Goal: Task Accomplishment & Management: Manage account settings

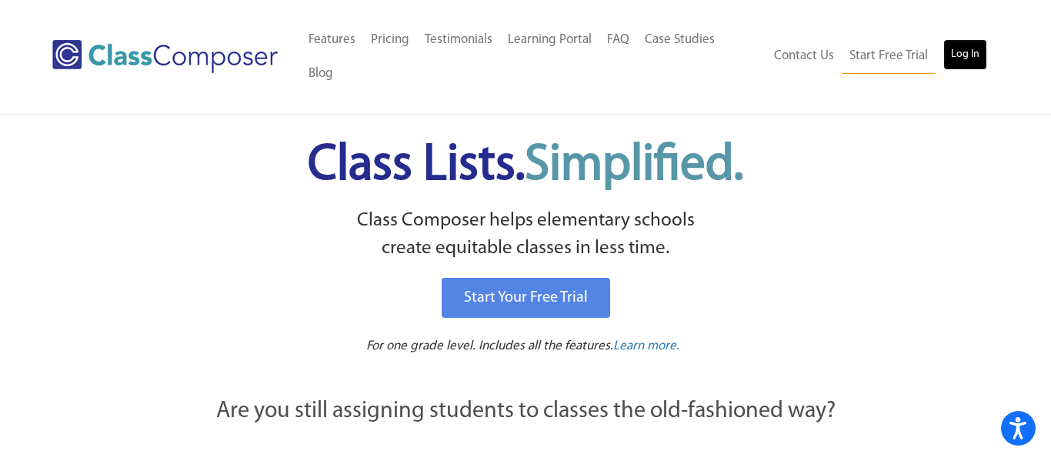
click at [963, 40] on link "Log In" at bounding box center [965, 54] width 44 height 31
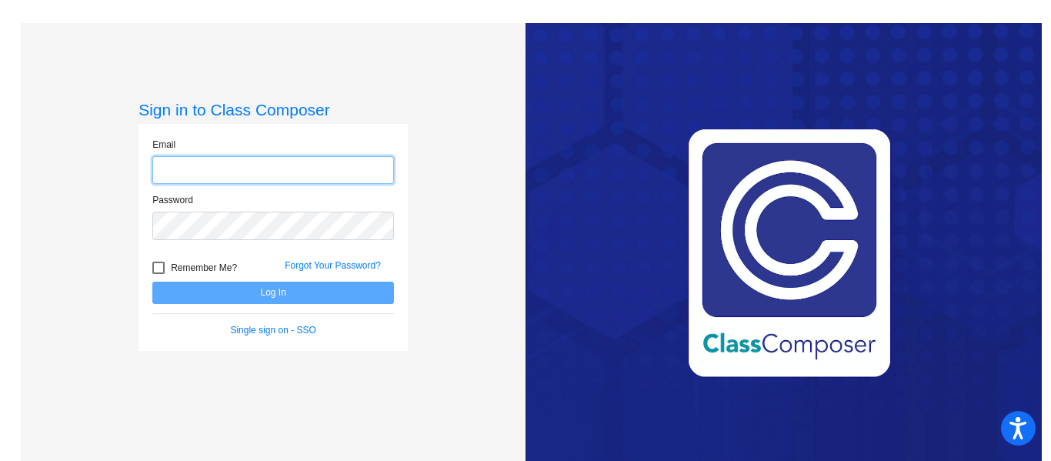
scroll to position [23, 0]
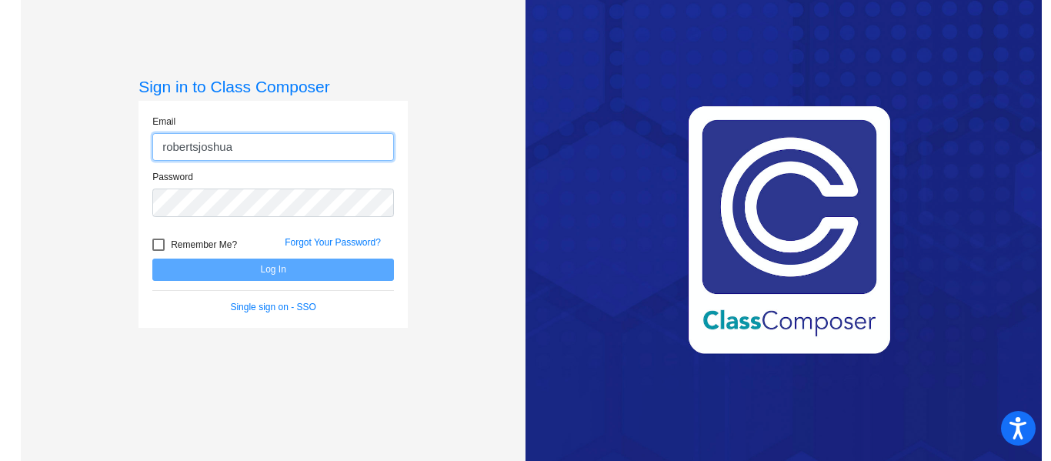
type input "robertsjoshua"
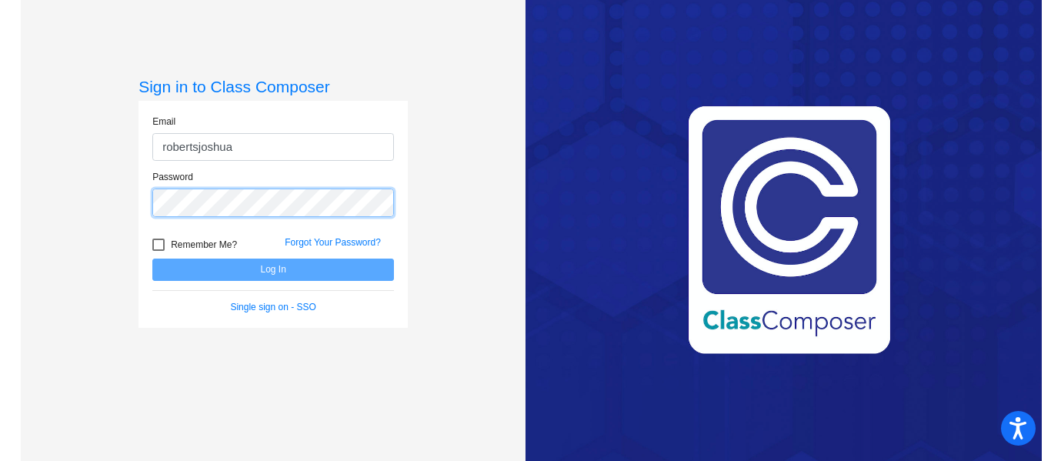
click at [391, 200] on div "Password" at bounding box center [273, 193] width 242 height 47
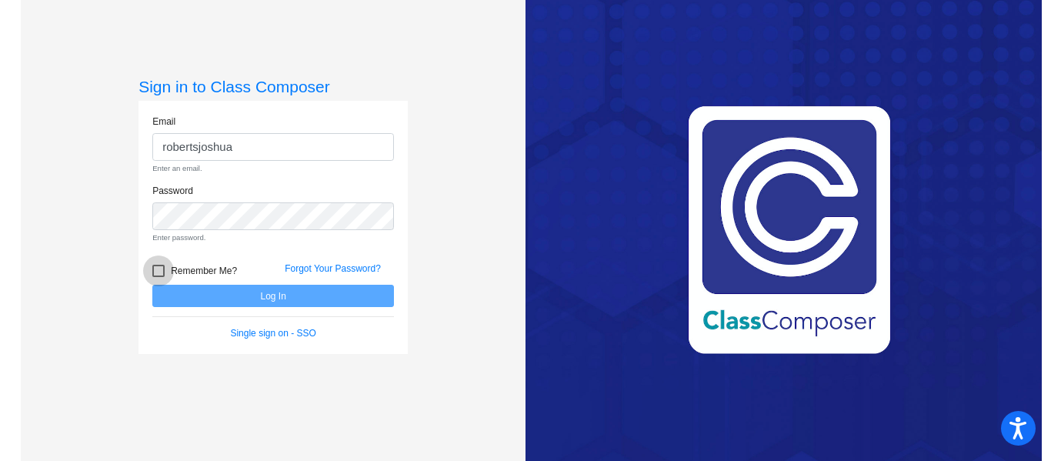
click at [158, 270] on div at bounding box center [158, 271] width 12 height 12
click at [158, 277] on input "Remember Me?" at bounding box center [158, 277] width 1 height 1
click at [159, 270] on div at bounding box center [158, 271] width 12 height 12
click at [158, 277] on input "Remember Me?" at bounding box center [158, 277] width 1 height 1
checkbox input "false"
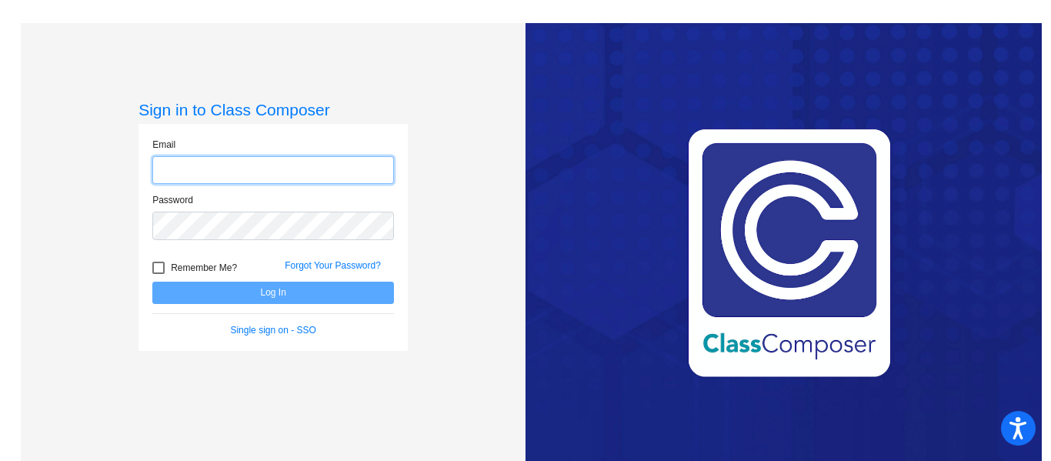
type input "t"
type input "[EMAIL_ADDRESS][DOMAIN_NAME]"
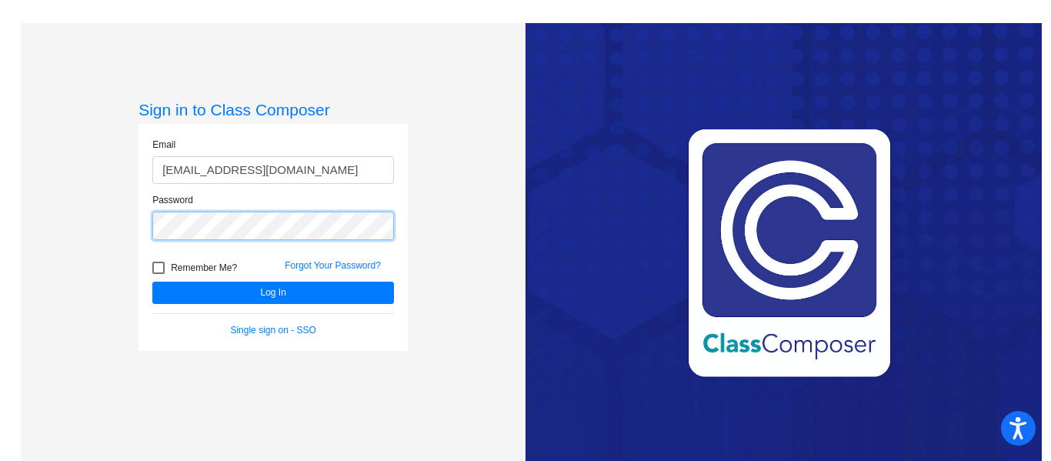
click at [152, 282] on button "Log In" at bounding box center [273, 293] width 242 height 22
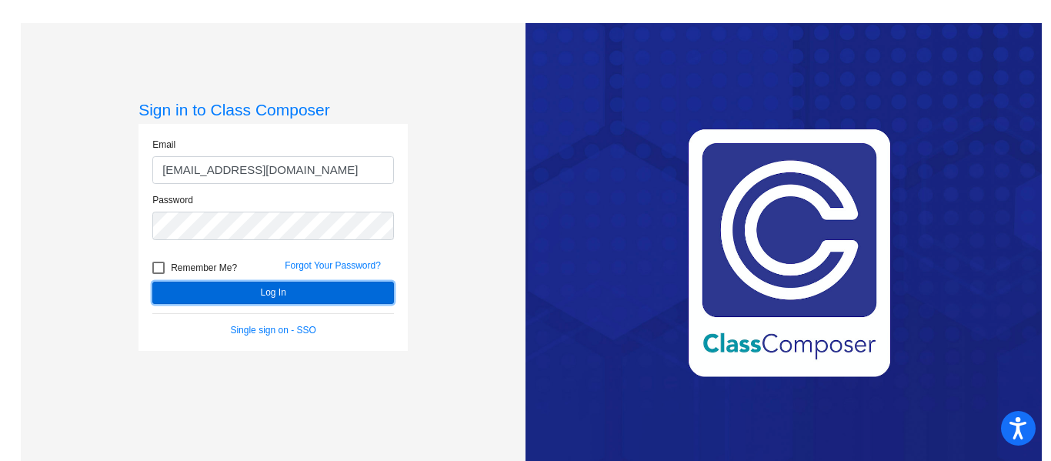
click at [368, 298] on button "Log In" at bounding box center [273, 293] width 242 height 22
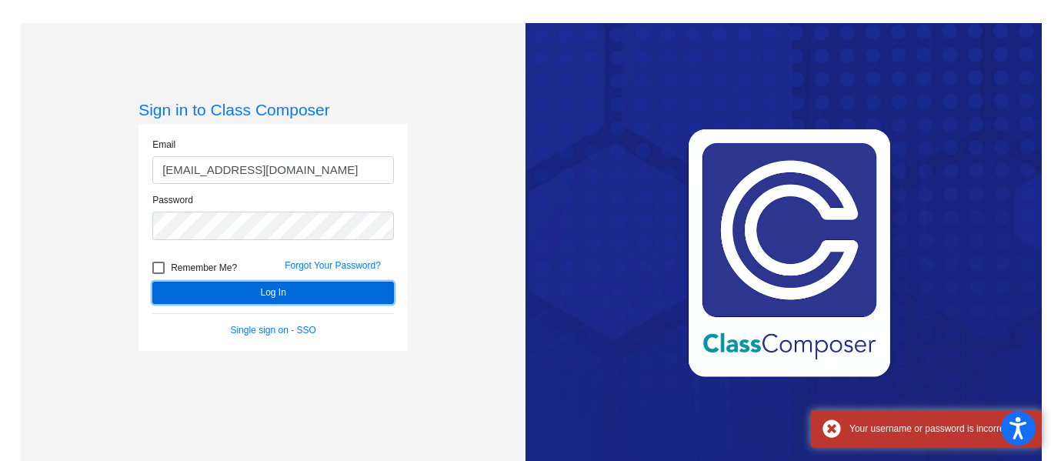
click at [371, 290] on button "Log In" at bounding box center [273, 293] width 242 height 22
click at [375, 296] on button "Log In" at bounding box center [273, 293] width 242 height 22
click at [375, 295] on button "Log In" at bounding box center [273, 293] width 242 height 22
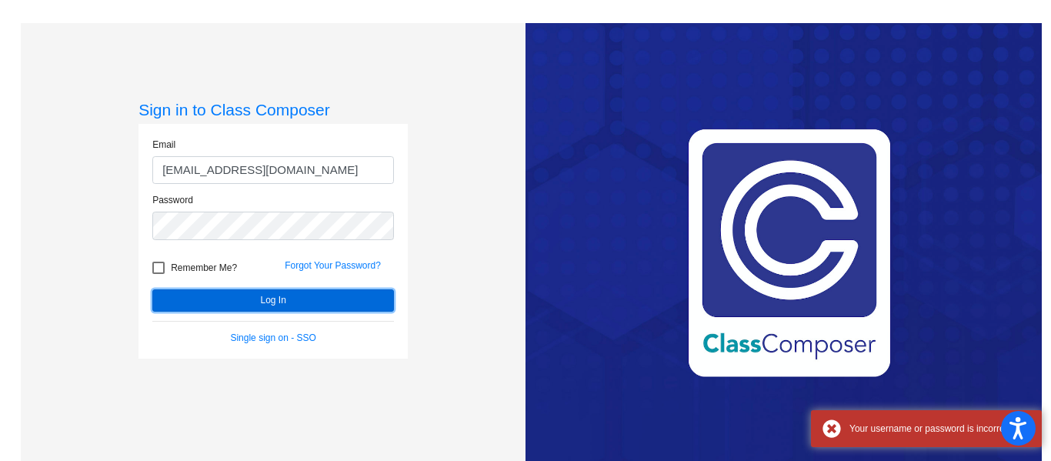
click at [364, 291] on button "Log In" at bounding box center [273, 300] width 242 height 22
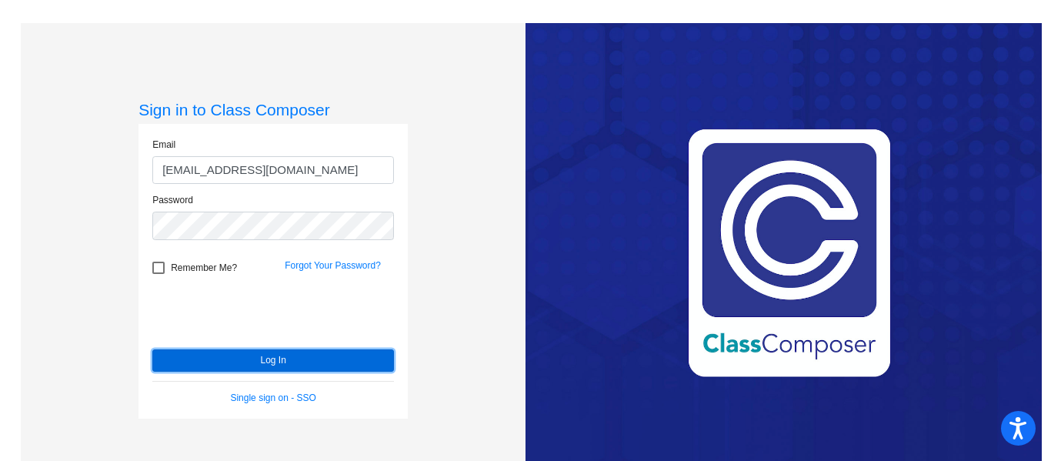
click at [294, 362] on button "Log In" at bounding box center [273, 360] width 242 height 22
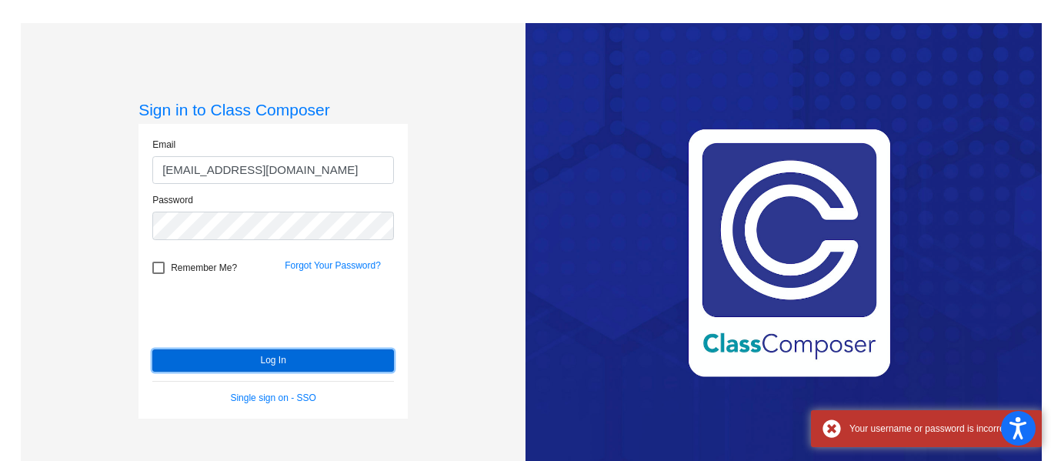
click at [292, 356] on button "Log In" at bounding box center [273, 360] width 242 height 22
